Goal: Navigation & Orientation: Find specific page/section

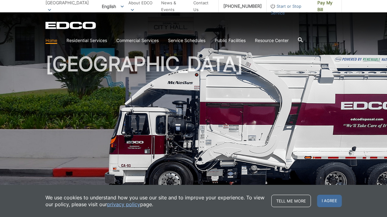
scroll to position [12, 0]
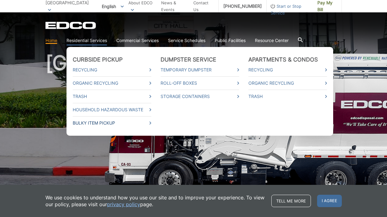
click at [99, 123] on link "Bulky Item Pickup" at bounding box center [112, 123] width 79 height 7
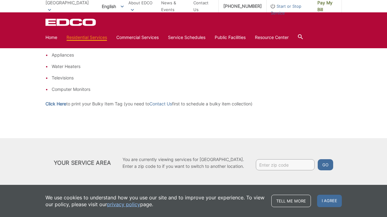
scroll to position [223, 0]
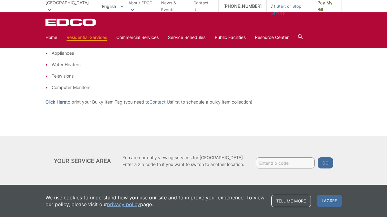
click at [267, 164] on input "Enter zip code" at bounding box center [285, 163] width 59 height 11
type input "90277"
click at [326, 154] on div "Your Service Area You are currently viewing services for Signal Hill. Enter a z…" at bounding box center [193, 161] width 297 height 18
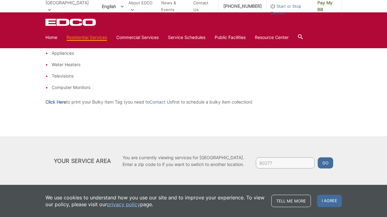
click at [328, 163] on button "Go" at bounding box center [325, 163] width 15 height 11
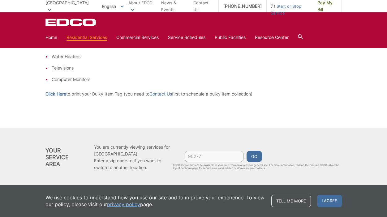
scroll to position [232, 0]
click at [255, 156] on button "Go" at bounding box center [254, 155] width 15 height 11
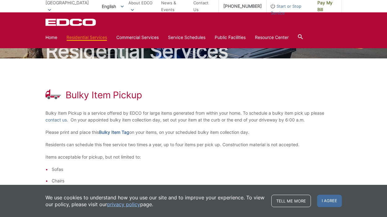
scroll to position [0, 0]
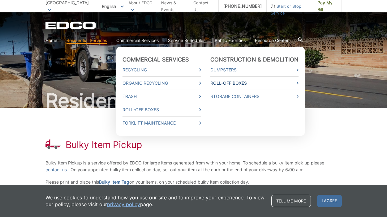
click at [223, 84] on link "Roll-Off Boxes" at bounding box center [254, 83] width 89 height 7
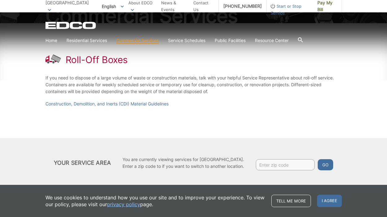
scroll to position [87, 0]
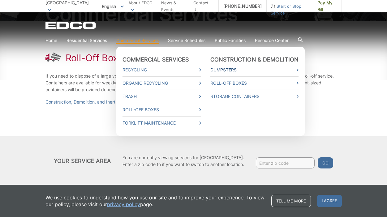
click at [221, 69] on link "Dumpsters" at bounding box center [254, 70] width 89 height 7
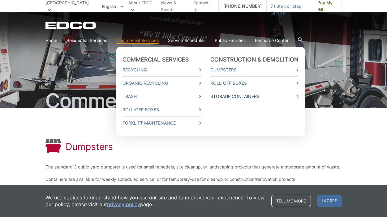
click at [220, 96] on link "Storage Containers" at bounding box center [254, 96] width 89 height 7
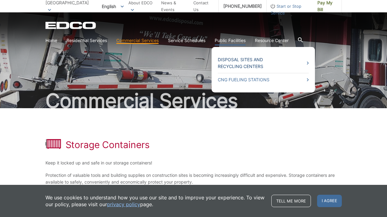
click at [229, 65] on link "Disposal Sites and Recycling Centers" at bounding box center [263, 63] width 91 height 14
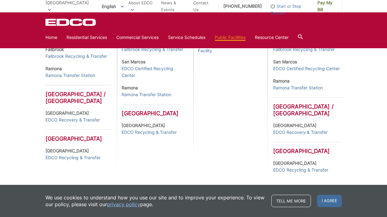
scroll to position [279, 0]
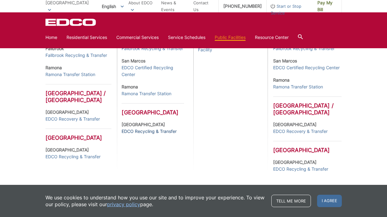
click at [157, 135] on link "EDCO Recycling & Transfer" at bounding box center [149, 131] width 55 height 7
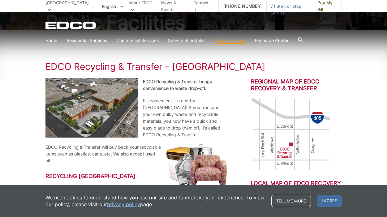
scroll to position [79, 0]
